Goal: Navigation & Orientation: Find specific page/section

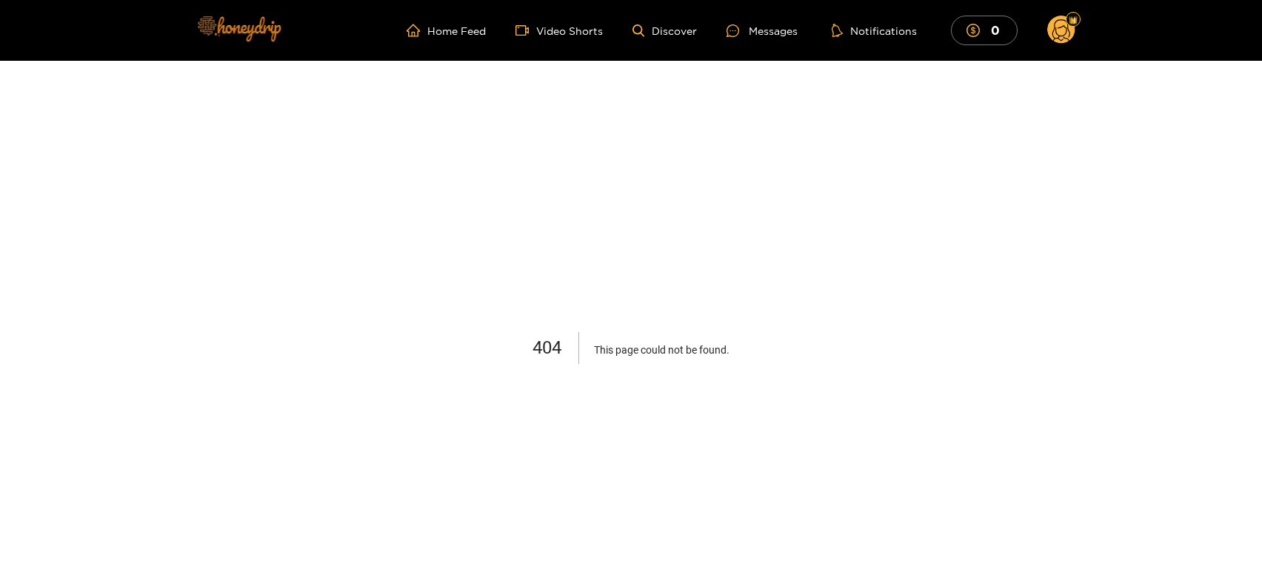
click at [216, 20] on img at bounding box center [239, 28] width 104 height 62
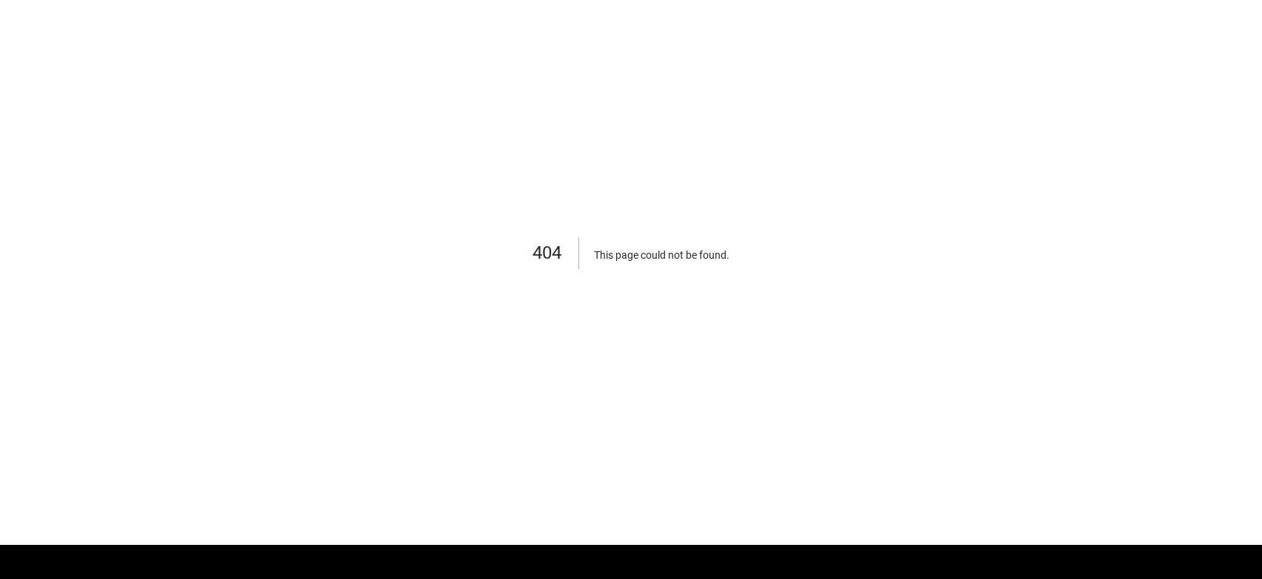
scroll to position [222, 0]
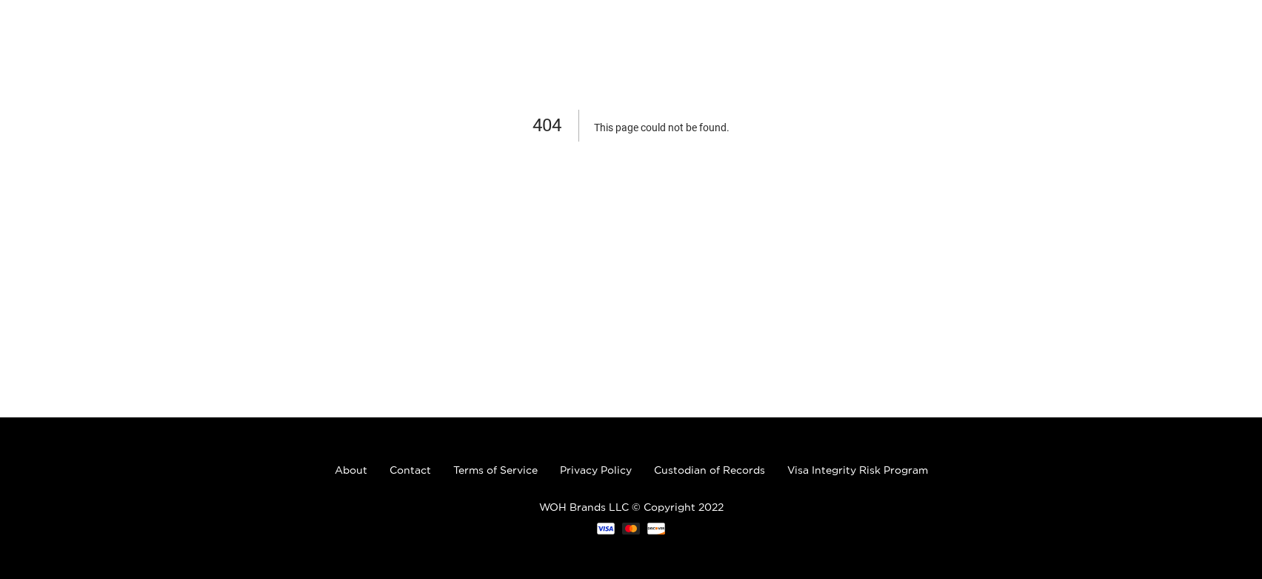
click at [559, 510] on p "WOH Brands LLC © Copyright 2022" at bounding box center [631, 506] width 1262 height 11
click at [603, 510] on p "WOH Brands LLC © Copyright 2022" at bounding box center [631, 506] width 1262 height 11
click at [638, 501] on p "WOH Brands LLC © Copyright 2022" at bounding box center [631, 506] width 1262 height 11
click at [638, 503] on p "WOH Brands LLC © Copyright 2022" at bounding box center [631, 506] width 1262 height 11
click at [355, 474] on link "About" at bounding box center [351, 469] width 33 height 11
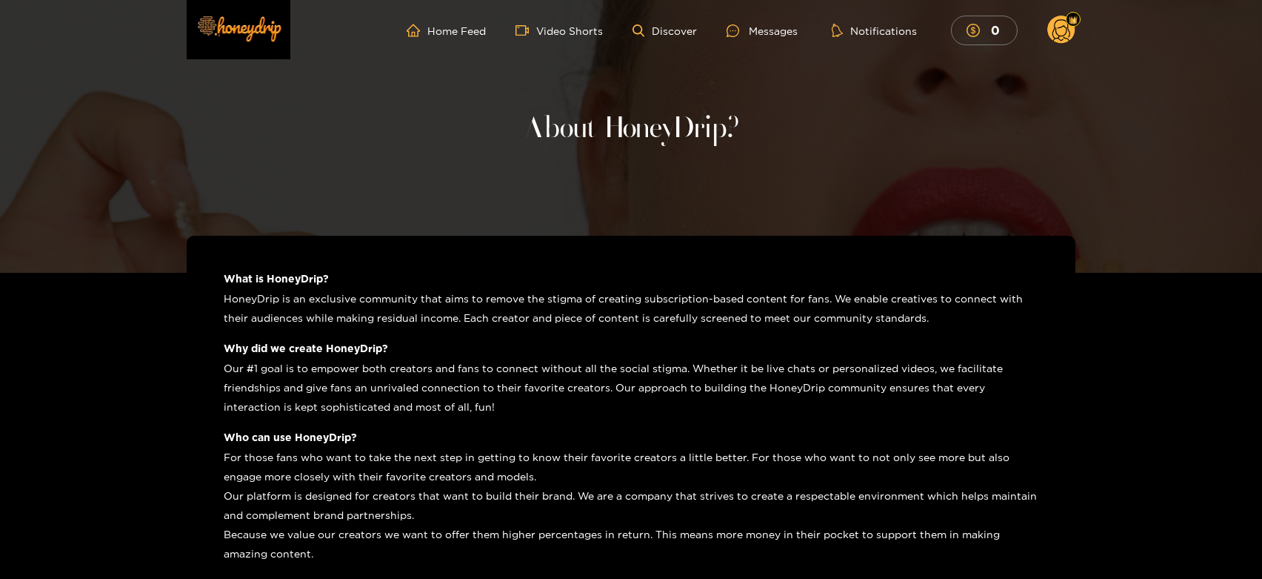
click at [1050, 39] on icon at bounding box center [1061, 31] width 28 height 30
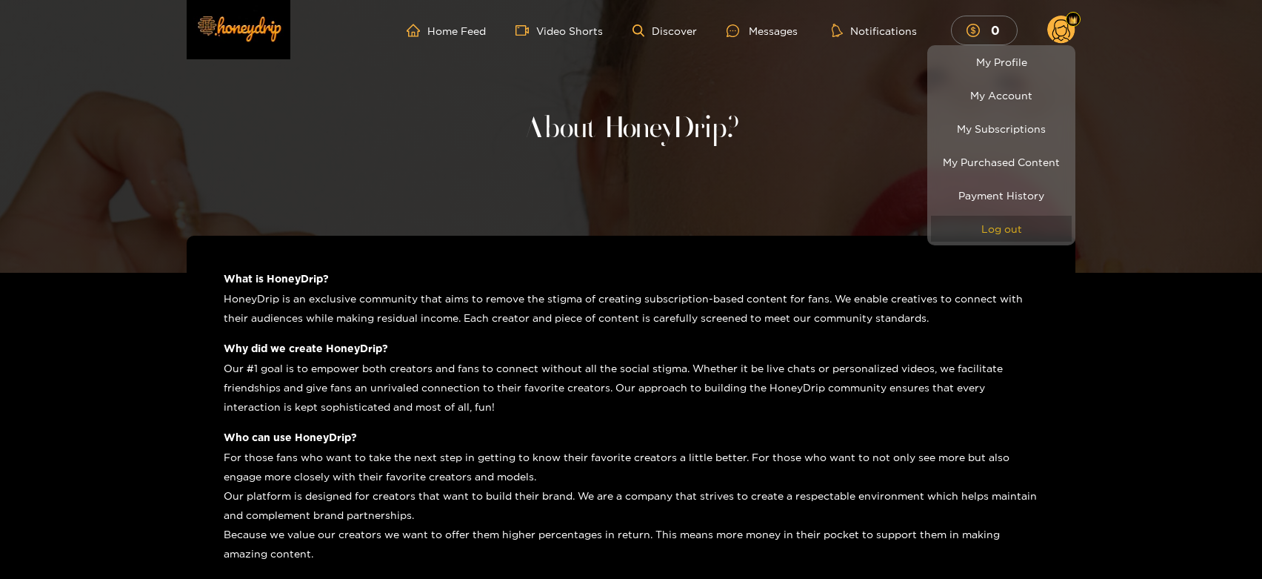
click at [993, 221] on button "Log out" at bounding box center [1001, 229] width 141 height 26
